Goal: Task Accomplishment & Management: Manage account settings

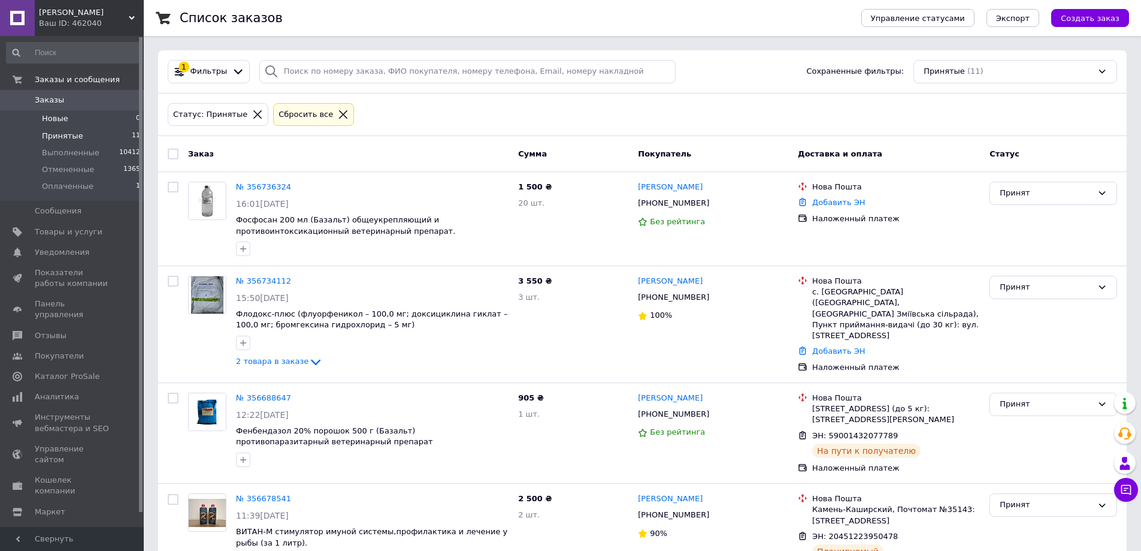
click at [67, 117] on li "Новые 0" at bounding box center [73, 118] width 147 height 17
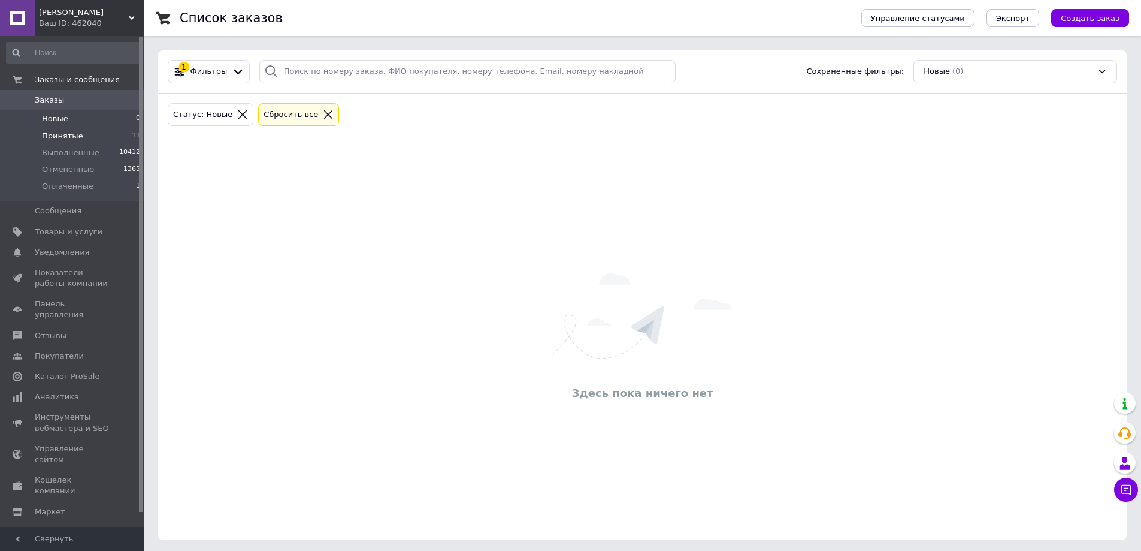
click at [64, 129] on li "Принятые 11" at bounding box center [73, 136] width 147 height 17
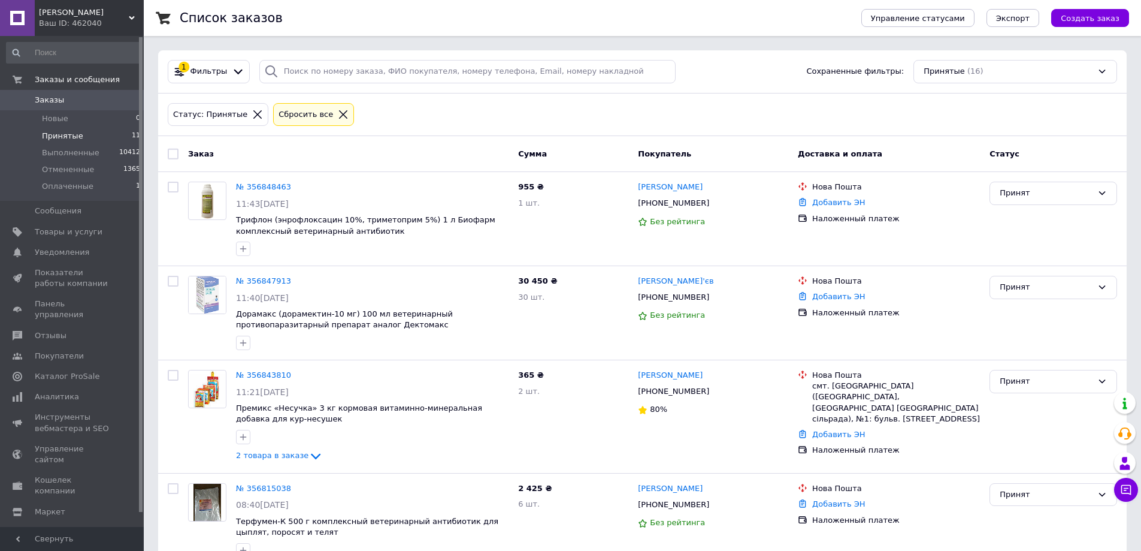
click at [66, 136] on span "Принятые" at bounding box center [62, 136] width 41 height 11
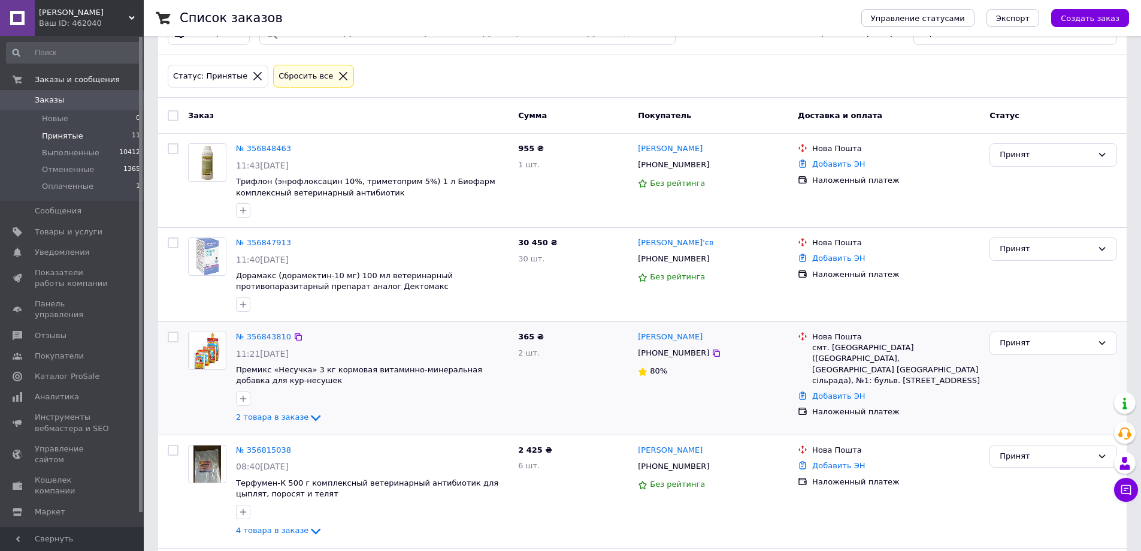
scroll to position [120, 0]
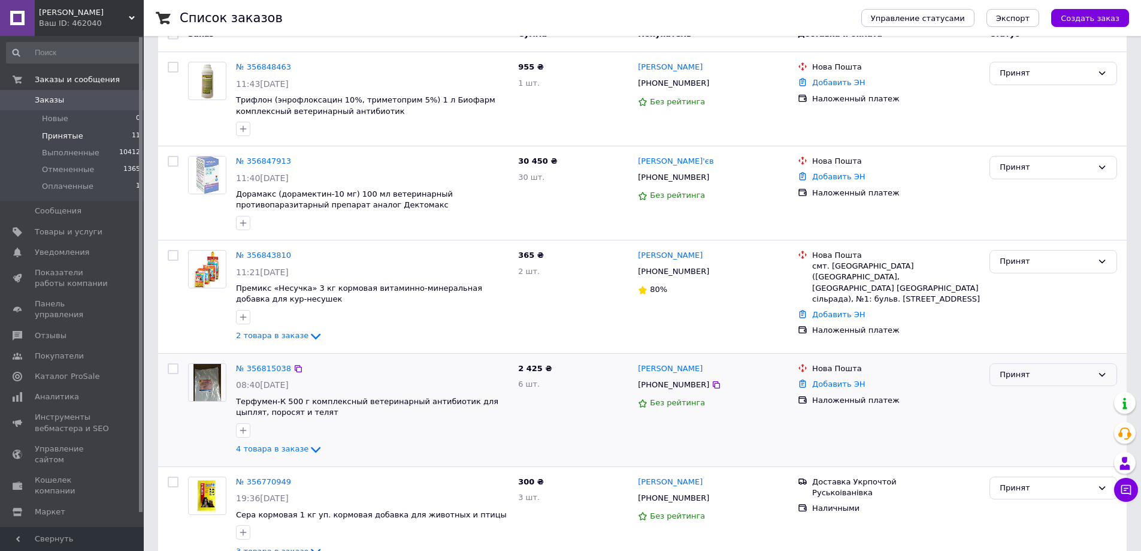
click at [1024, 374] on div "Принят" at bounding box center [1046, 374] width 93 height 13
click at [1020, 442] on li "Оплаченный" at bounding box center [1053, 444] width 126 height 22
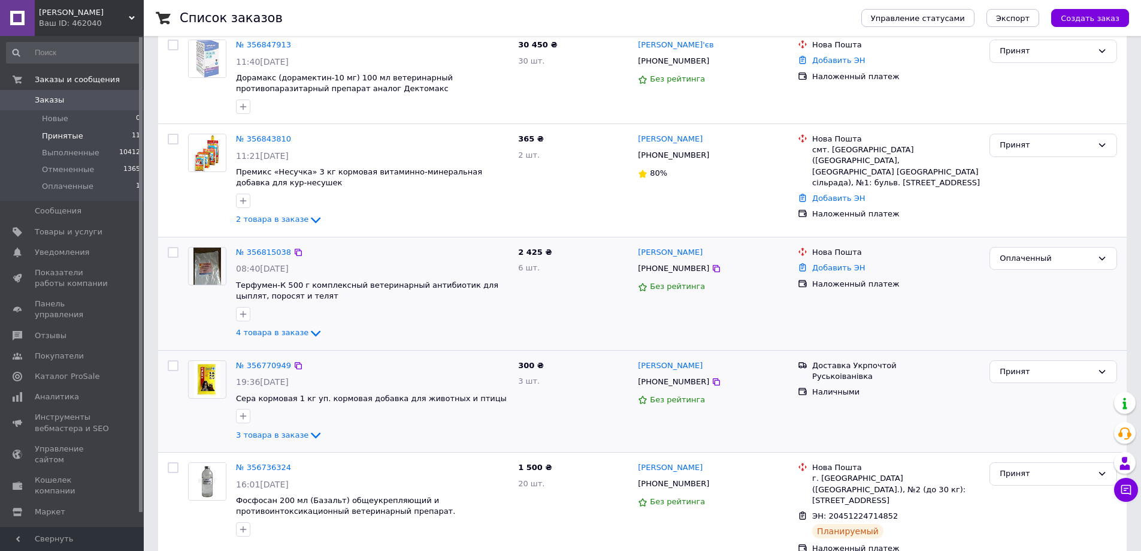
scroll to position [240, 0]
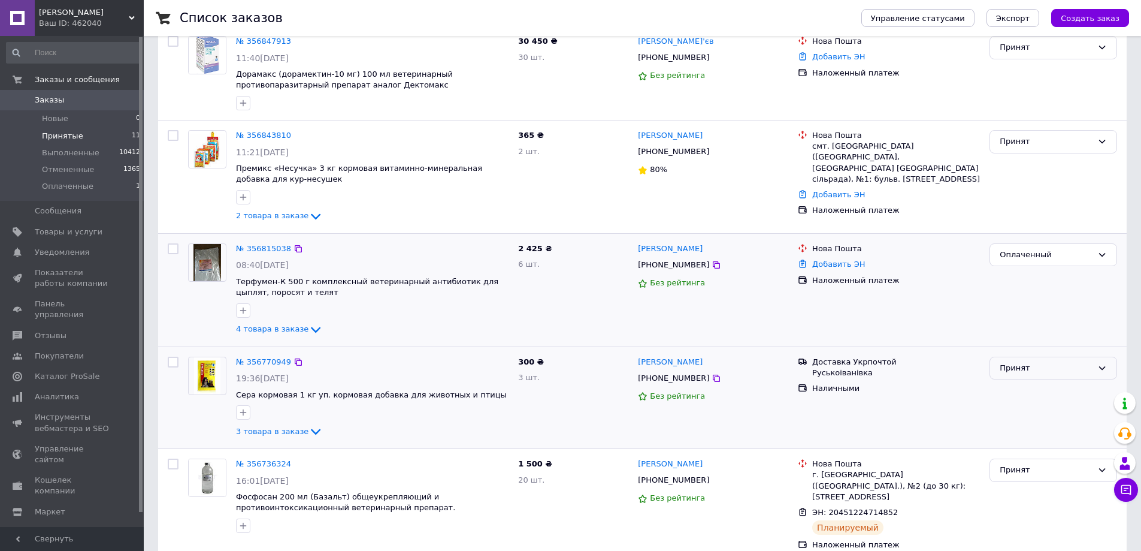
click at [1012, 372] on div "Принят" at bounding box center [1046, 368] width 93 height 13
click at [1012, 434] on li "Оплаченный" at bounding box center [1053, 437] width 126 height 22
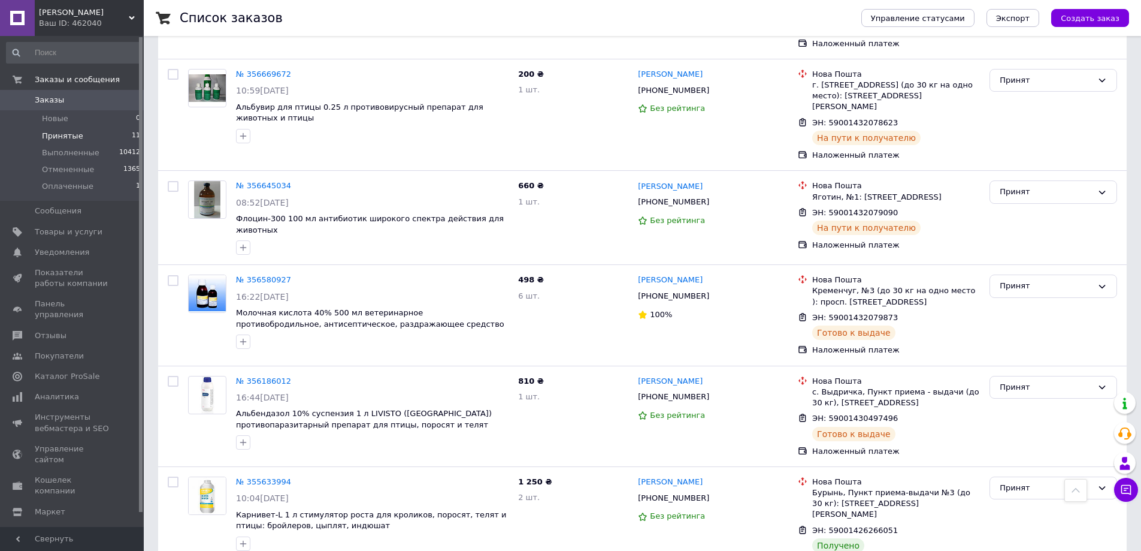
scroll to position [1148, 0]
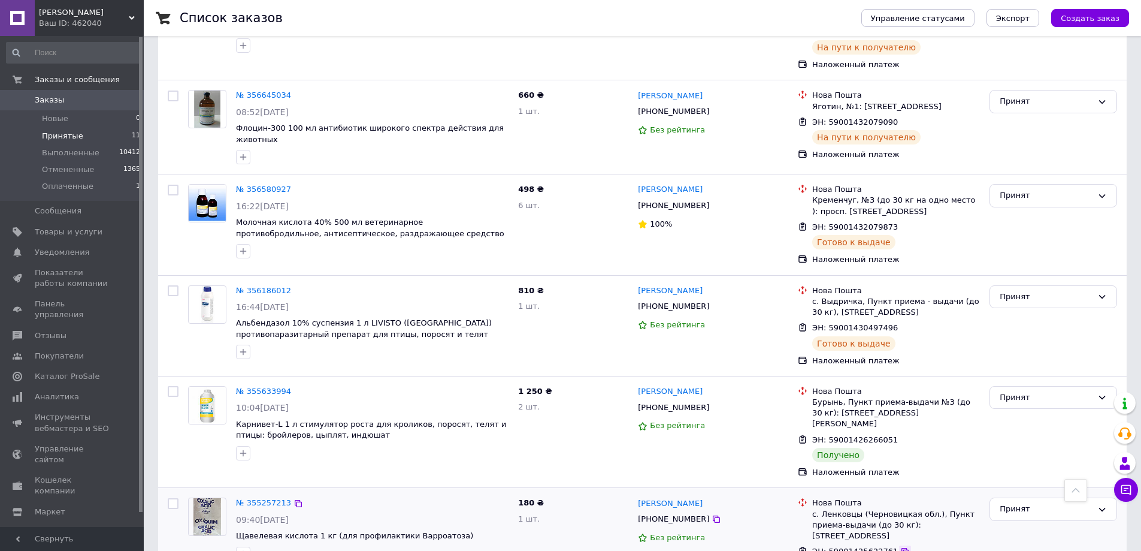
click at [900, 546] on icon at bounding box center [905, 551] width 10 height 10
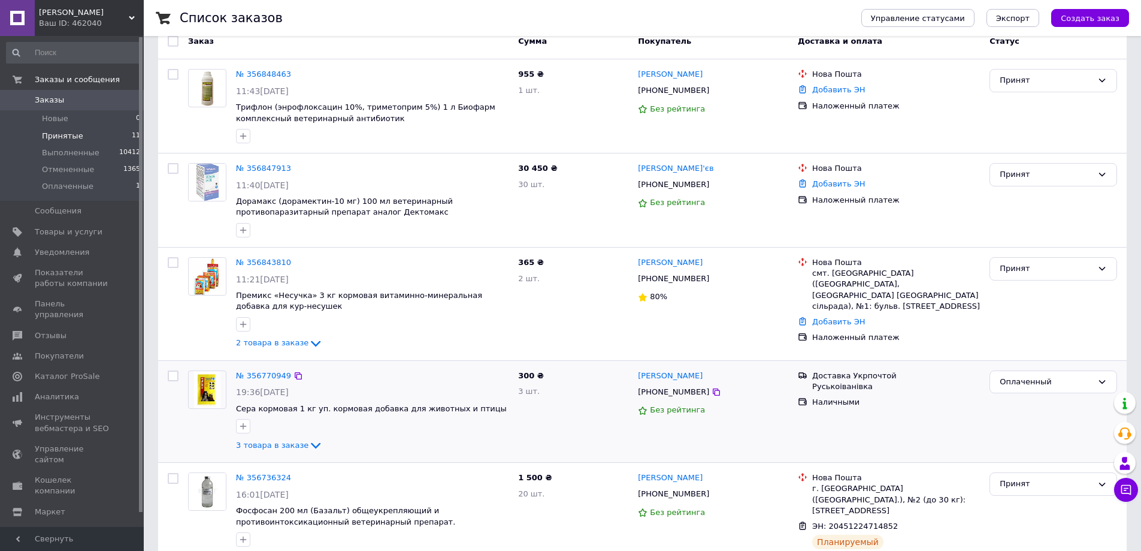
scroll to position [70, 0]
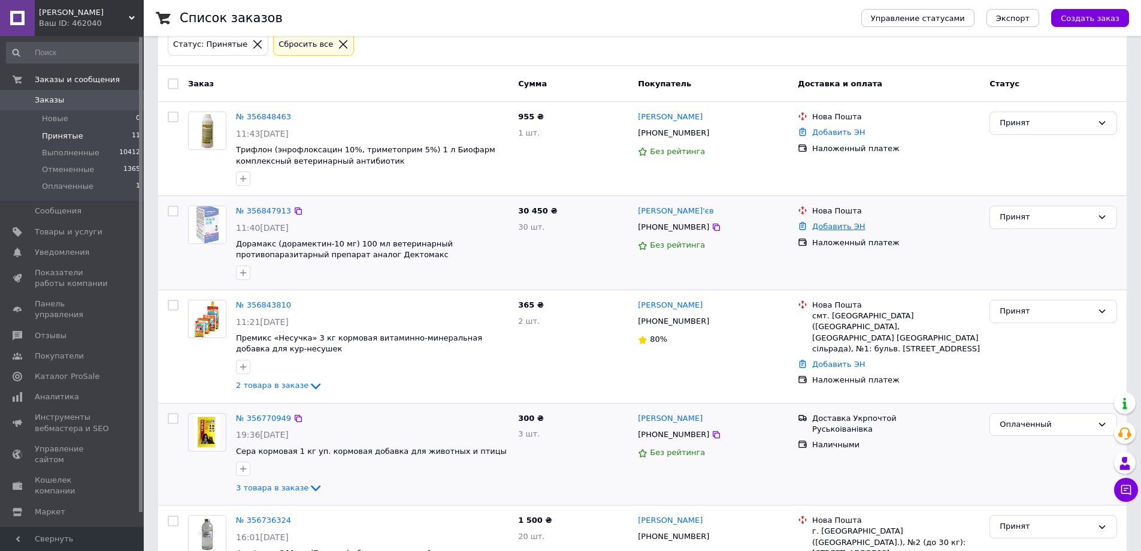
click at [821, 227] on link "Добавить ЭН" at bounding box center [838, 226] width 53 height 9
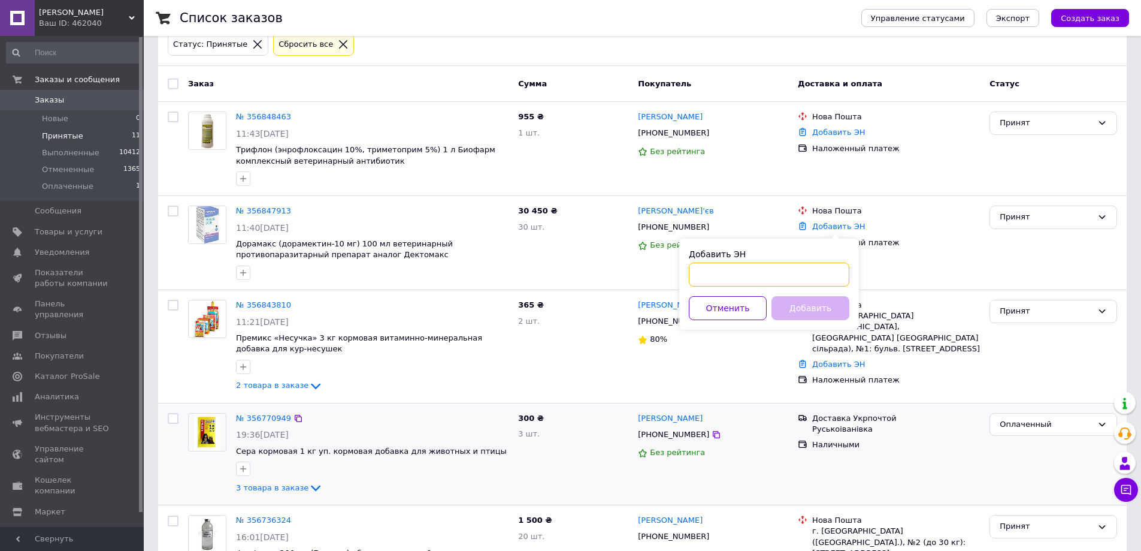
click at [757, 275] on input "Добавить ЭН" at bounding box center [769, 274] width 161 height 24
type input "59001432847908"
click at [812, 306] on button "Добавить" at bounding box center [811, 308] width 78 height 24
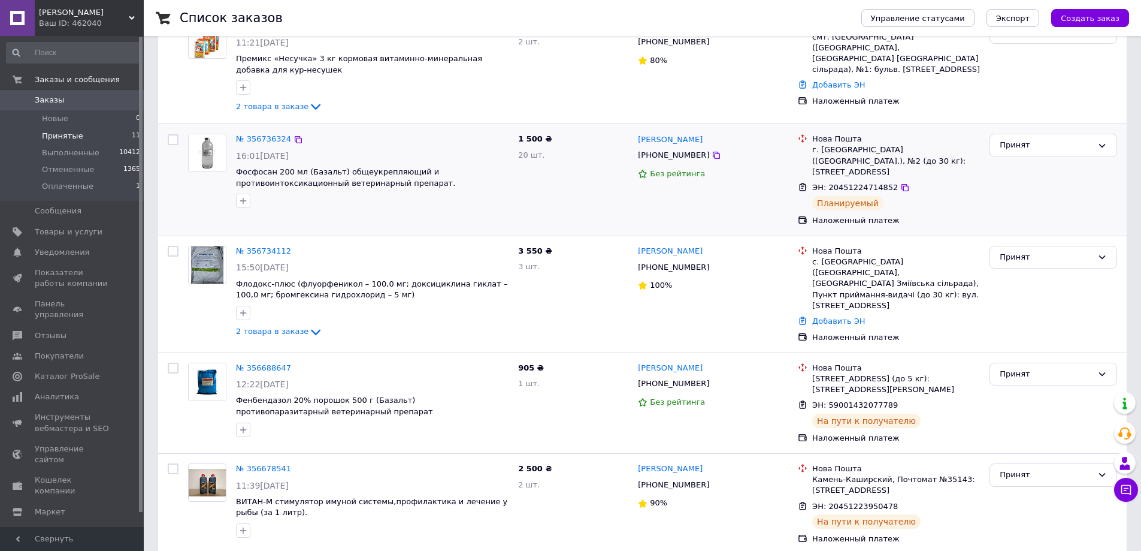
scroll to position [370, 0]
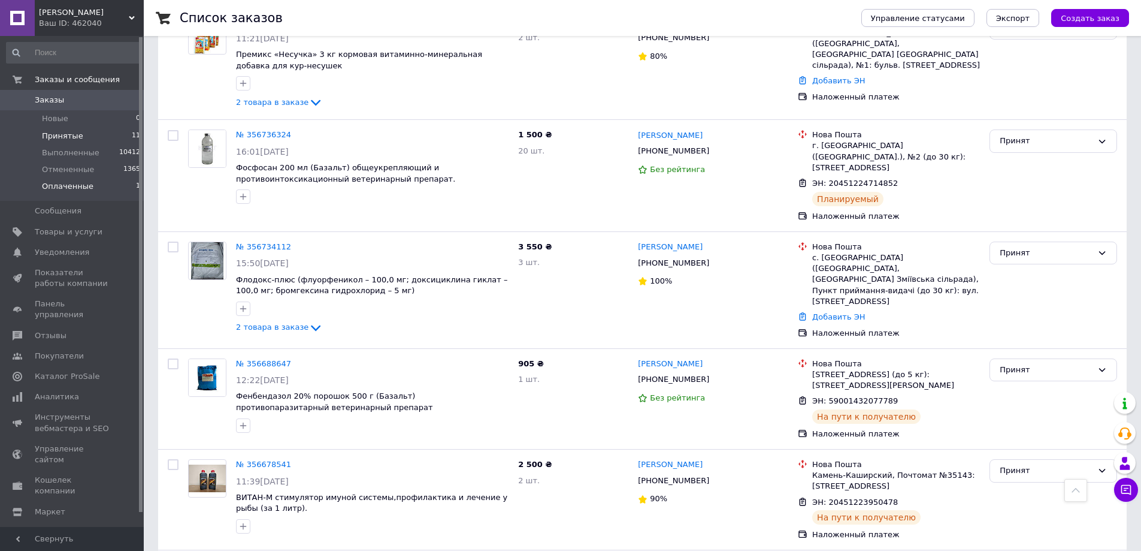
click at [65, 184] on span "Оплаченные" at bounding box center [68, 186] width 52 height 11
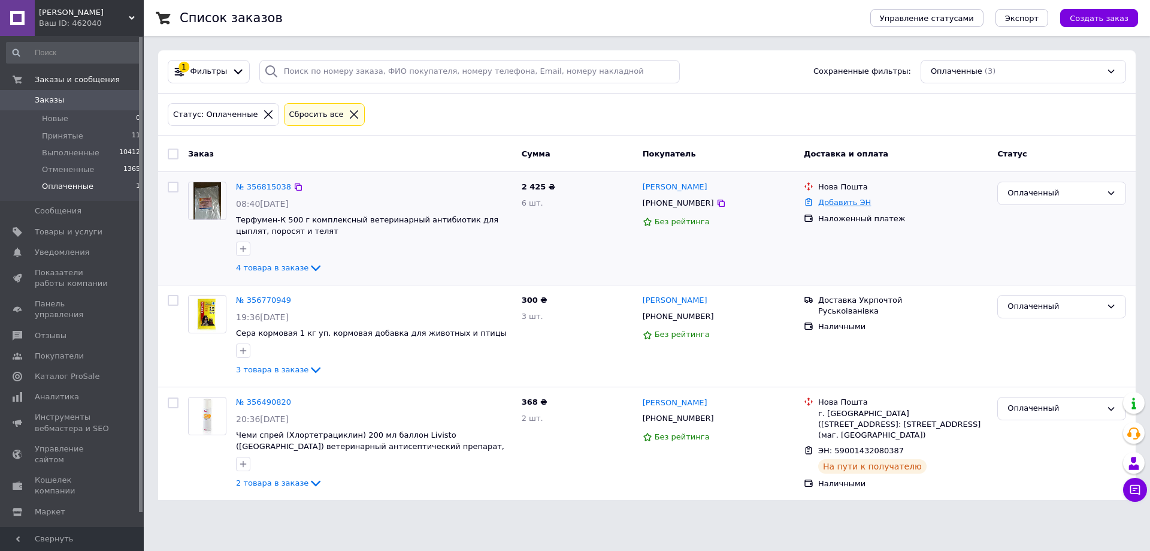
click at [844, 203] on link "Добавить ЭН" at bounding box center [844, 202] width 53 height 9
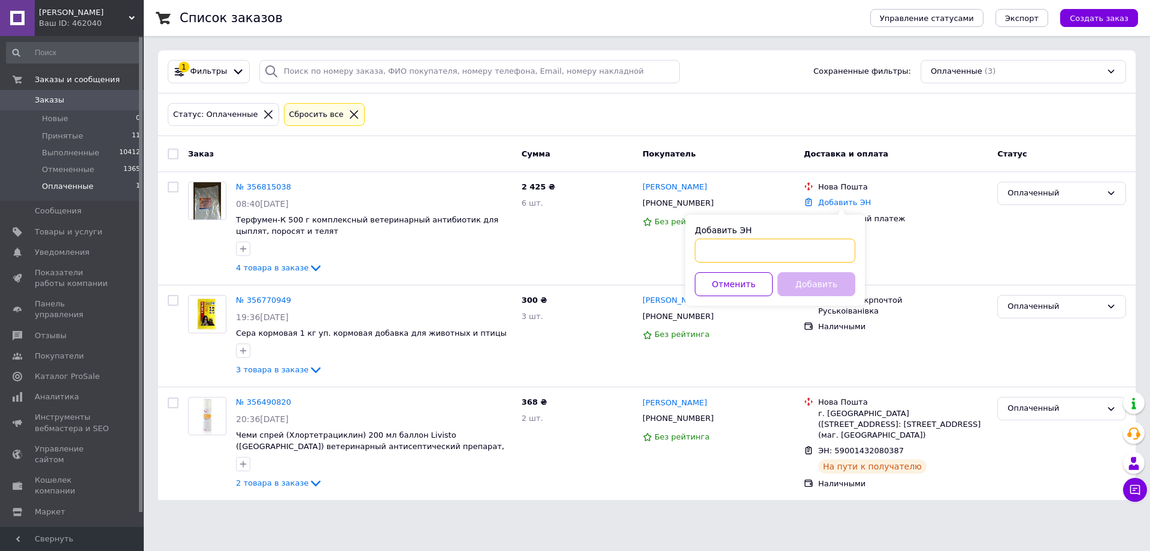
click at [771, 253] on input "Добавить ЭН" at bounding box center [775, 250] width 161 height 24
type input "59001432847499"
click at [830, 282] on button "Добавить" at bounding box center [817, 284] width 78 height 24
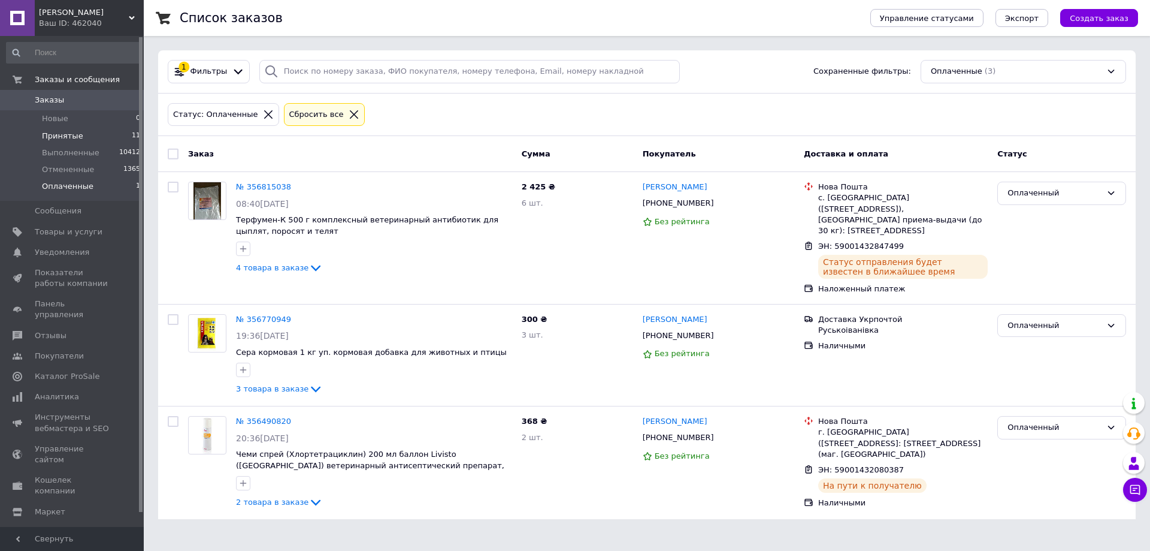
click at [75, 137] on span "Принятые" at bounding box center [62, 136] width 41 height 11
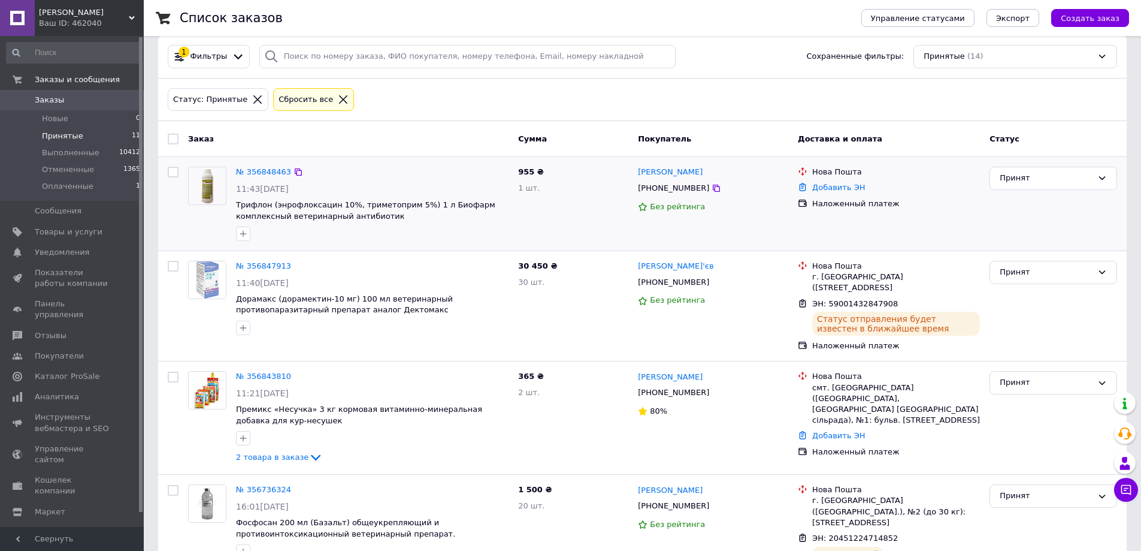
scroll to position [60, 0]
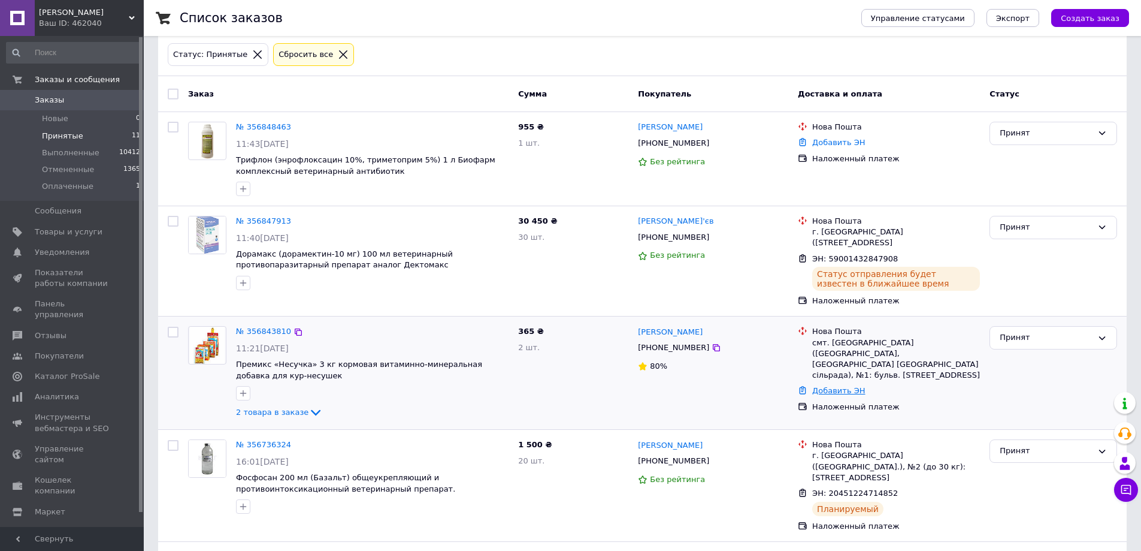
click at [824, 386] on link "Добавить ЭН" at bounding box center [838, 390] width 53 height 9
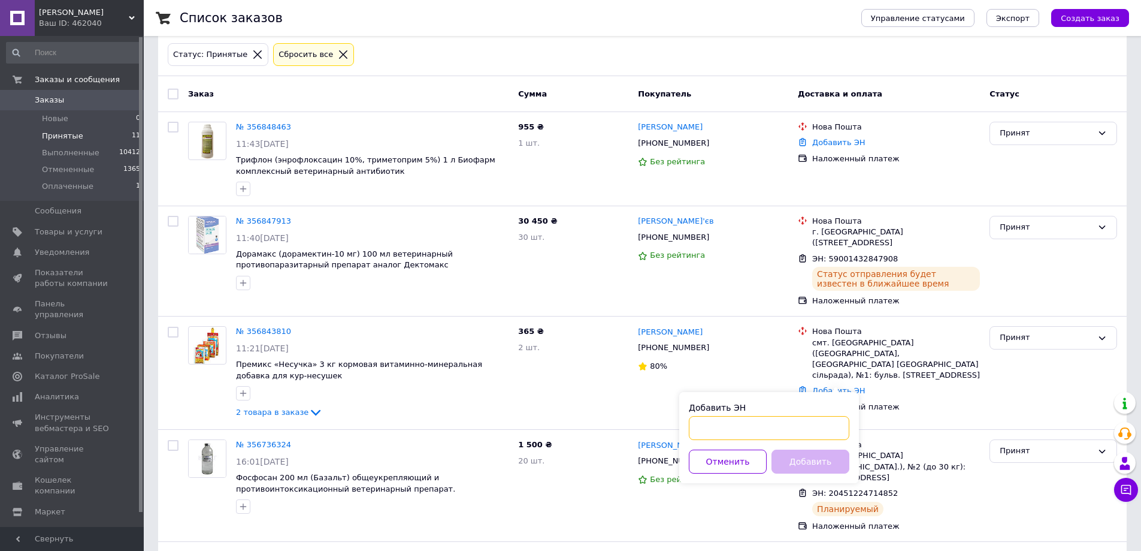
click at [724, 430] on input "Добавить ЭН" at bounding box center [769, 428] width 161 height 24
type input "59001432846981"
click at [800, 462] on button "Добавить" at bounding box center [811, 461] width 78 height 24
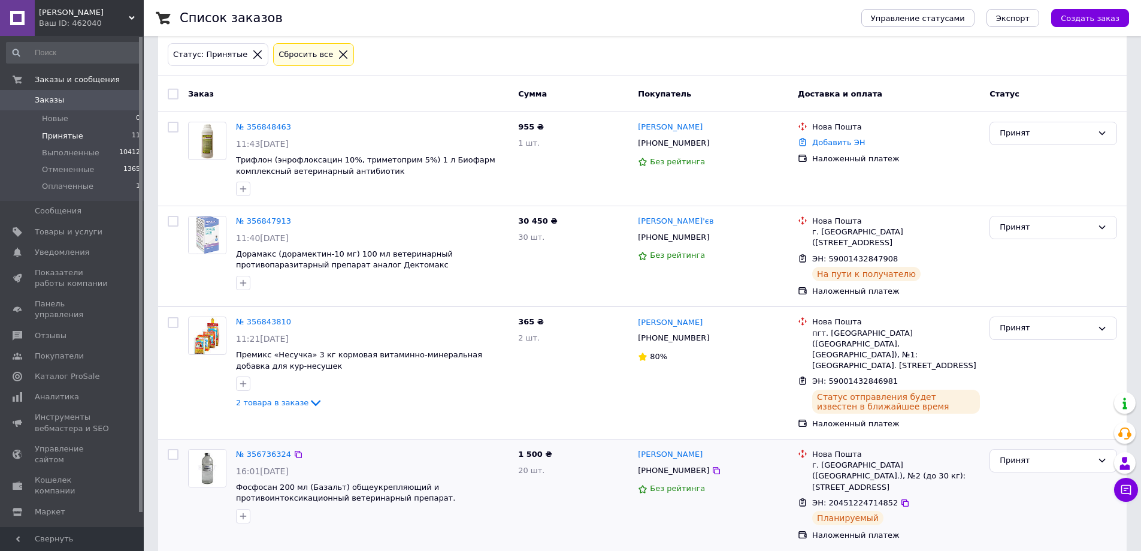
scroll to position [0, 0]
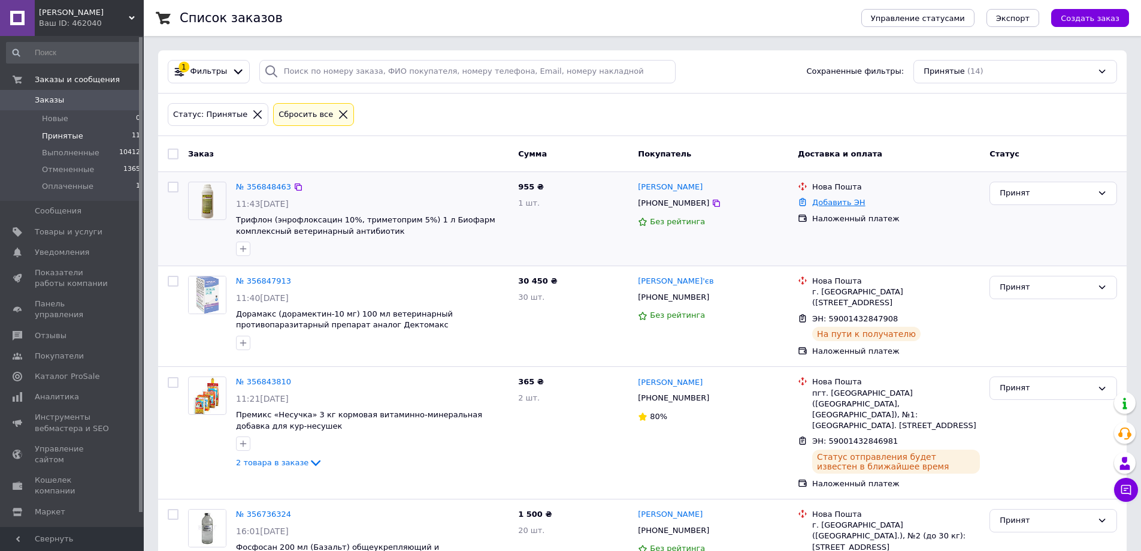
click at [829, 200] on link "Добавить ЭН" at bounding box center [838, 202] width 53 height 9
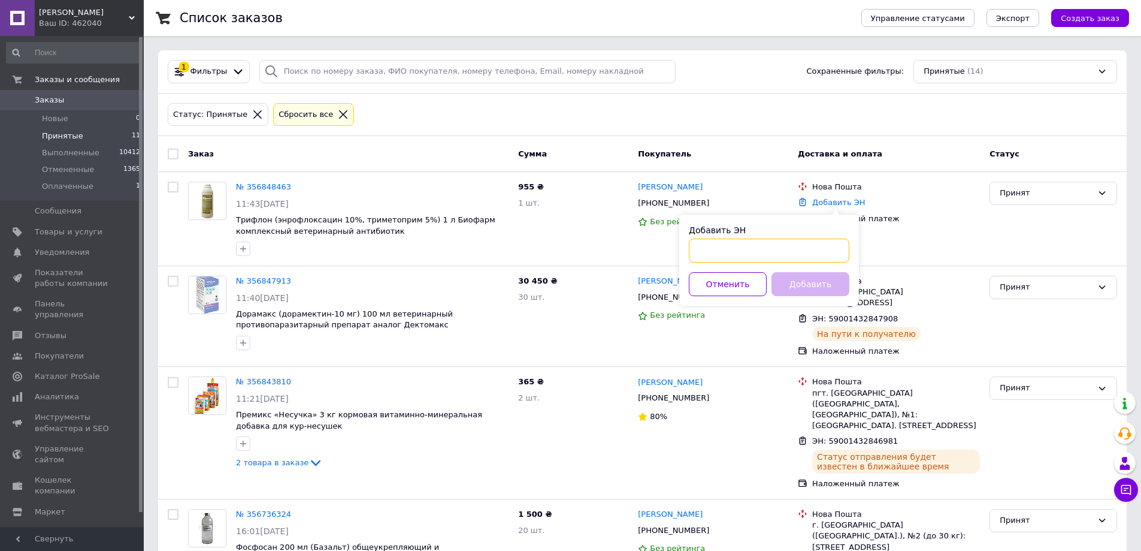
click at [731, 259] on input "Добавить ЭН" at bounding box center [769, 250] width 161 height 24
paste input "20451224889407"
type input "20451224889407"
click at [800, 284] on button "Добавить" at bounding box center [811, 284] width 78 height 24
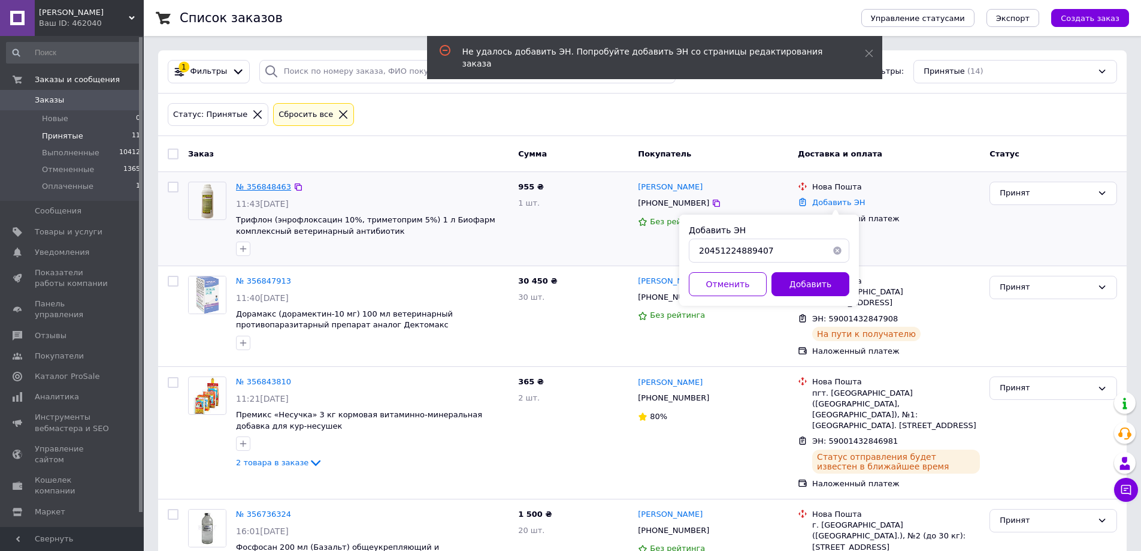
click at [266, 183] on link "№ 356848463" at bounding box center [263, 186] width 55 height 9
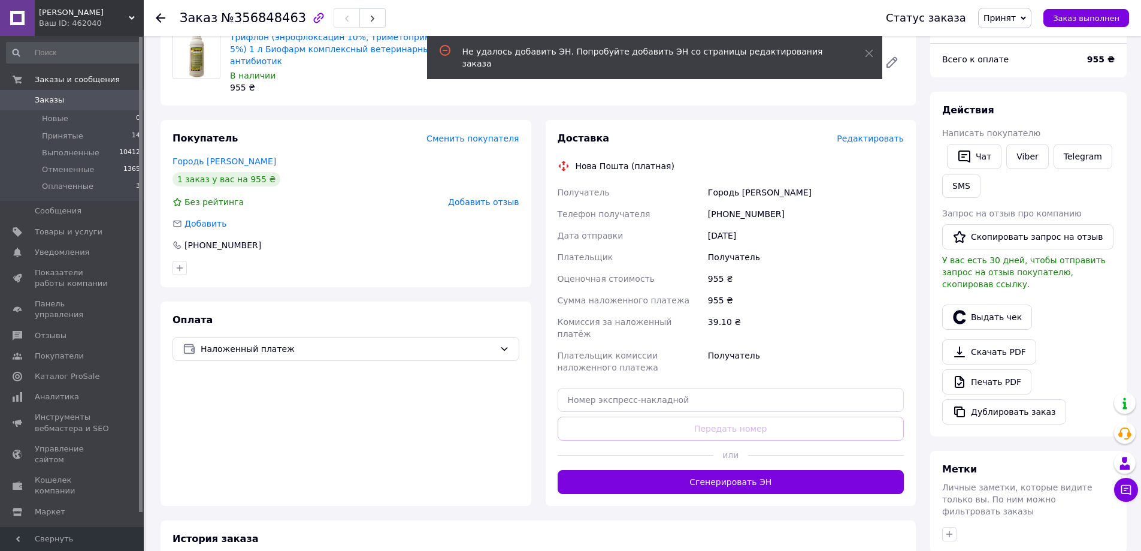
scroll to position [120, 0]
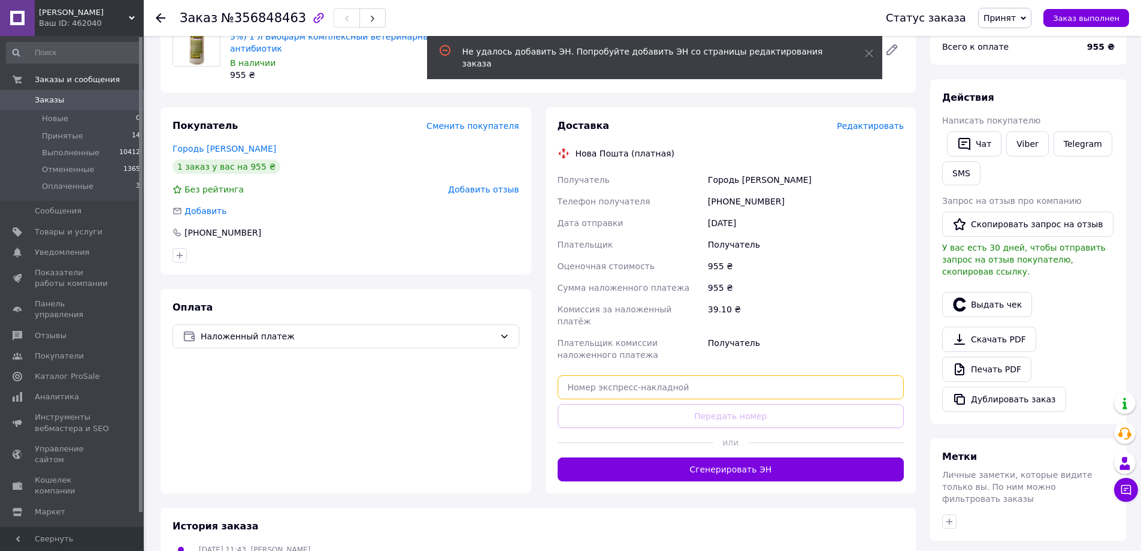
click at [618, 375] on input "text" at bounding box center [731, 387] width 347 height 24
paste input "20451224889407"
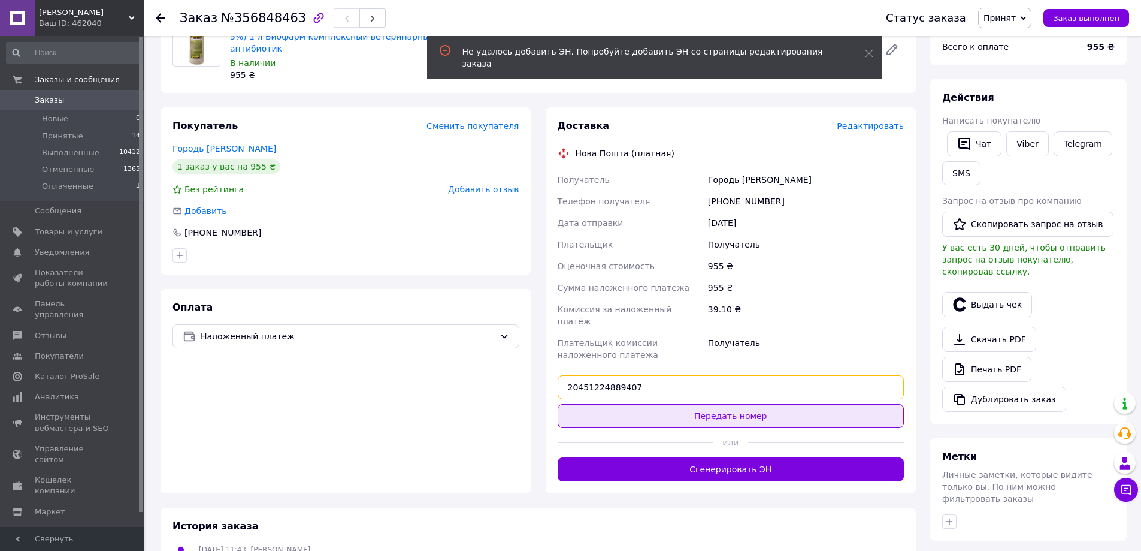
type input "20451224889407"
click at [718, 404] on button "Передать номер" at bounding box center [731, 416] width 347 height 24
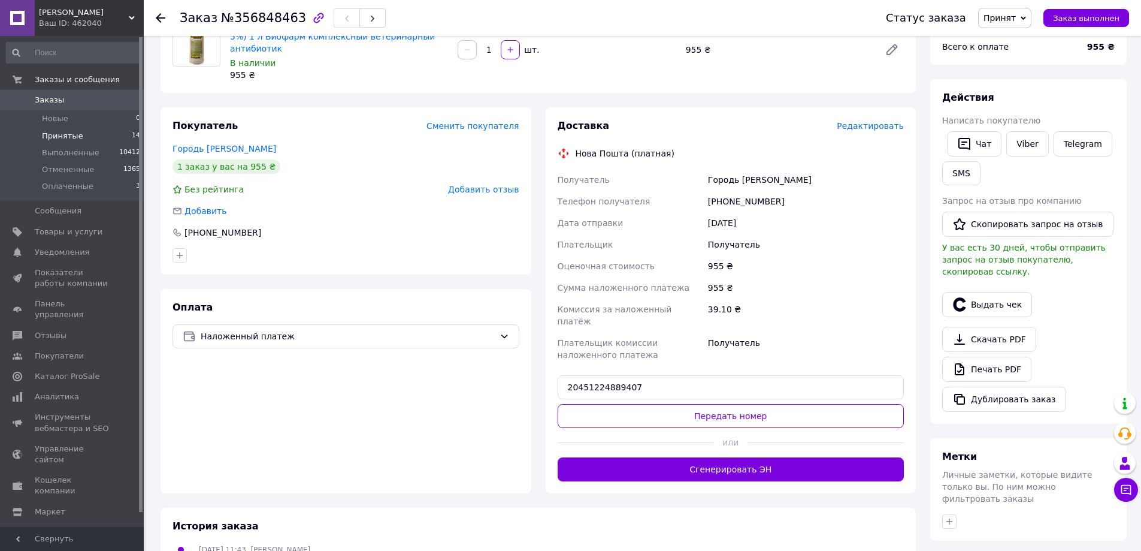
click at [71, 132] on span "Принятые" at bounding box center [62, 136] width 41 height 11
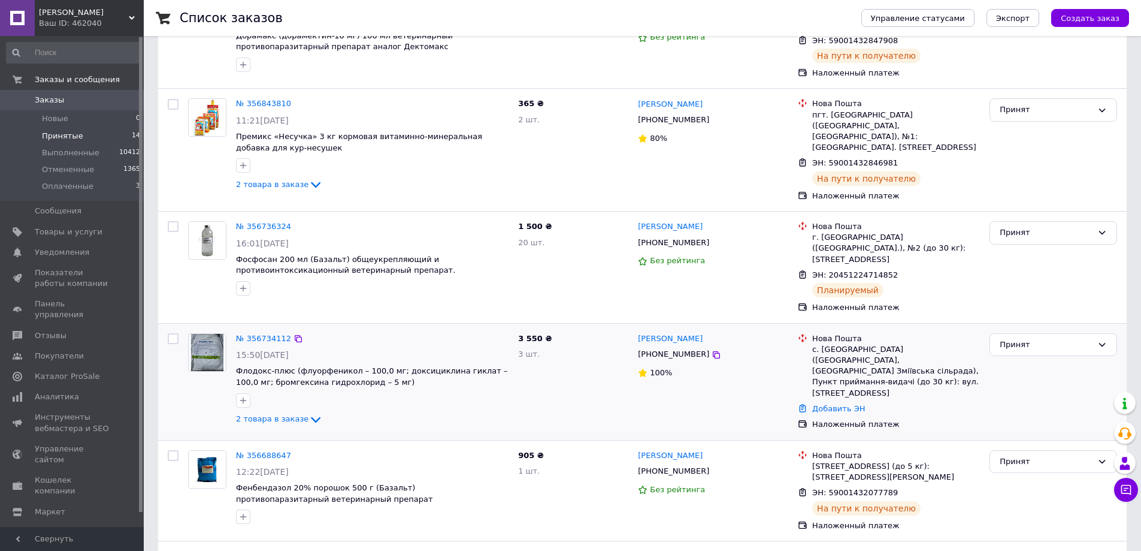
scroll to position [300, 0]
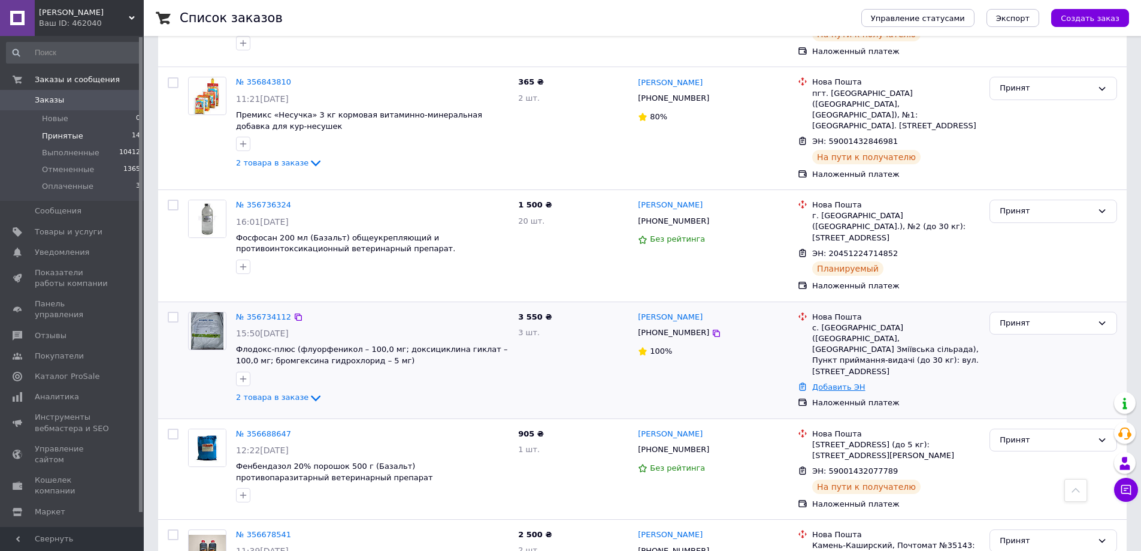
click at [836, 382] on link "Добавить ЭН" at bounding box center [838, 386] width 53 height 9
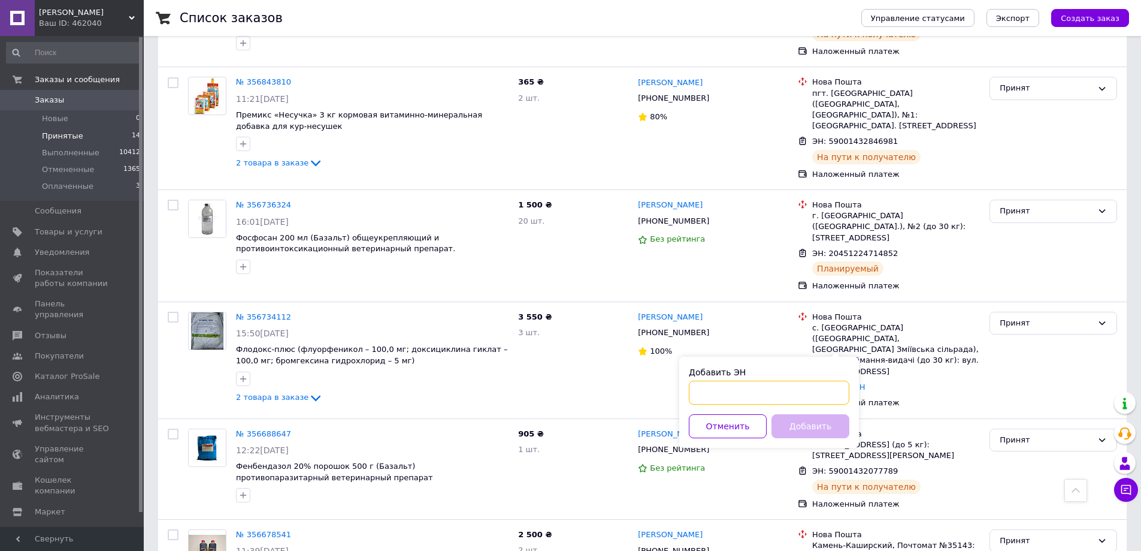
click at [749, 391] on input "Добавить ЭН" at bounding box center [769, 392] width 161 height 24
type input "59001432846024"
click at [815, 429] on button "Добавить" at bounding box center [811, 426] width 78 height 24
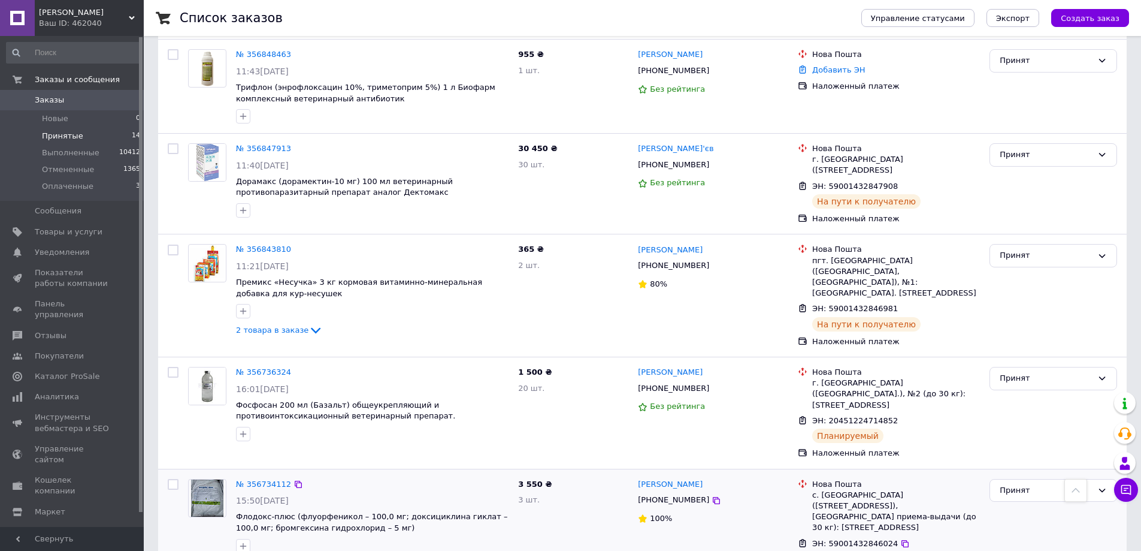
scroll to position [60, 0]
